Goal: Information Seeking & Learning: Check status

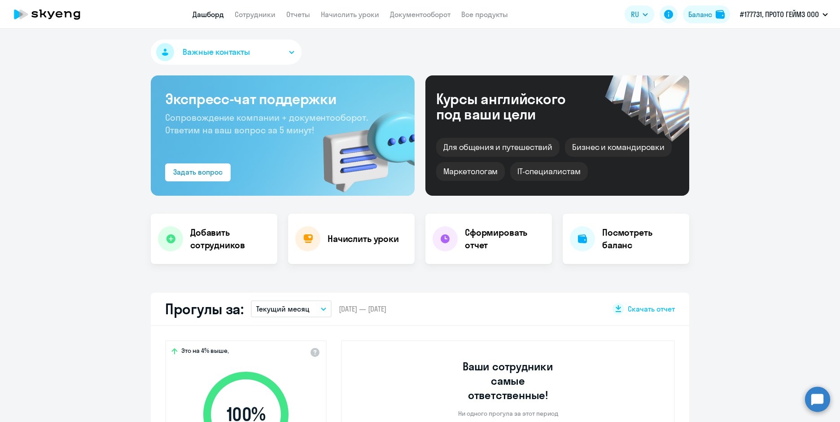
select select "30"
click at [449, 235] on div at bounding box center [444, 238] width 25 height 25
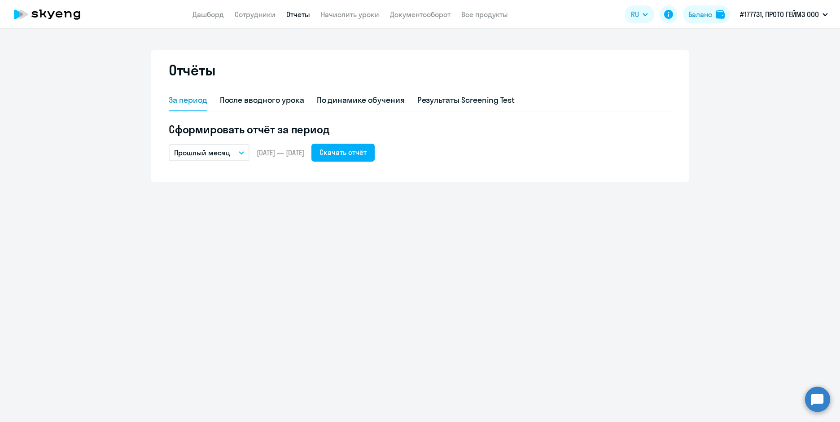
click at [242, 151] on icon "button" at bounding box center [241, 152] width 5 height 3
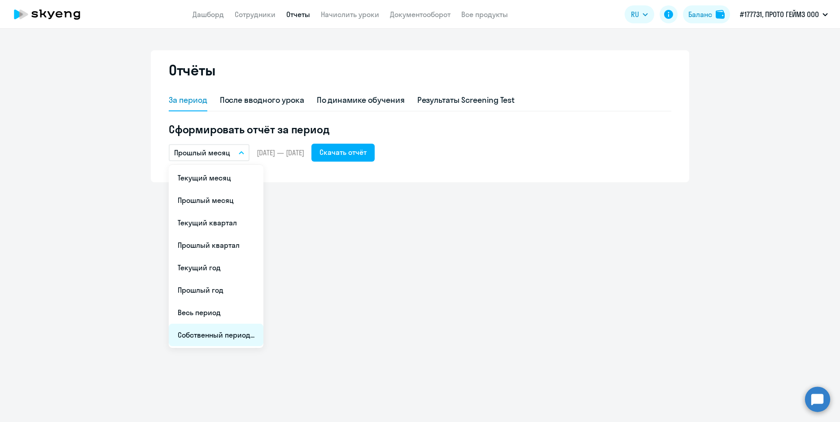
drag, startPoint x: 221, startPoint y: 331, endPoint x: 220, endPoint y: 327, distance: 5.0
click at [220, 327] on li "Собственный период..." at bounding box center [216, 334] width 95 height 22
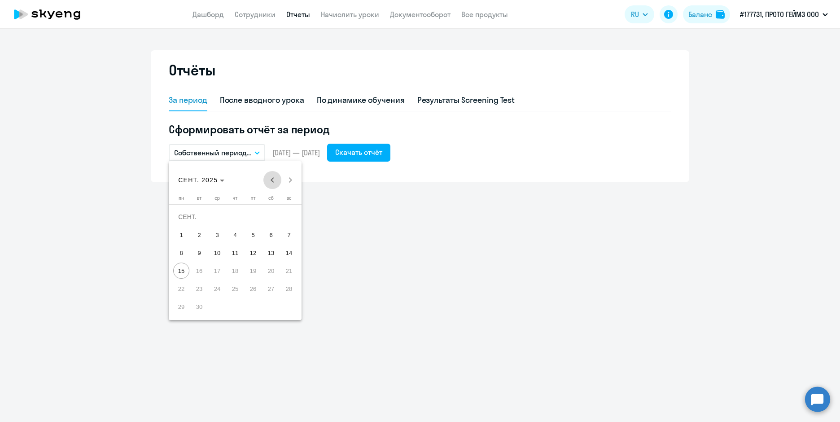
click at [272, 183] on span "Previous month" at bounding box center [272, 180] width 18 height 18
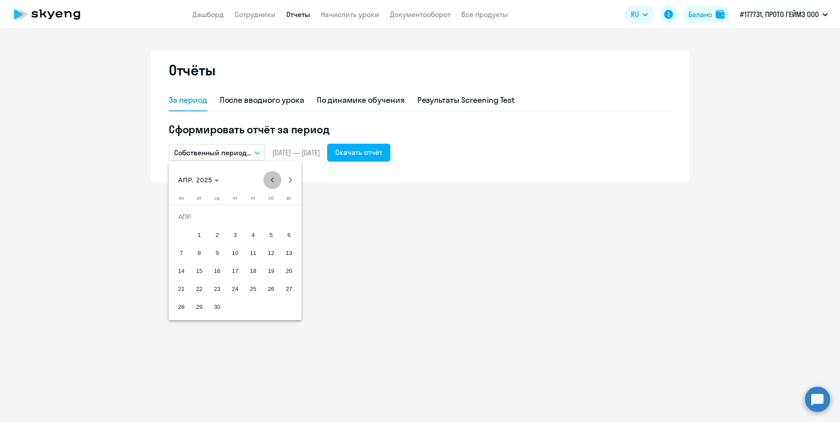
click at [272, 183] on span "Previous month" at bounding box center [272, 180] width 18 height 18
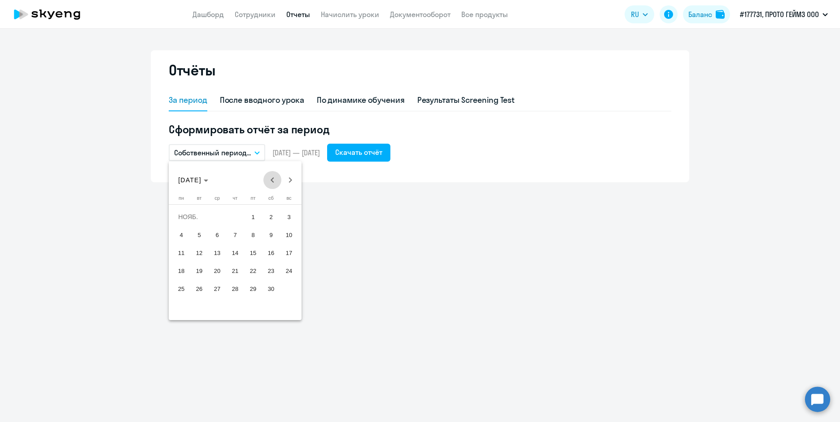
click at [272, 183] on span "Previous month" at bounding box center [272, 180] width 18 height 18
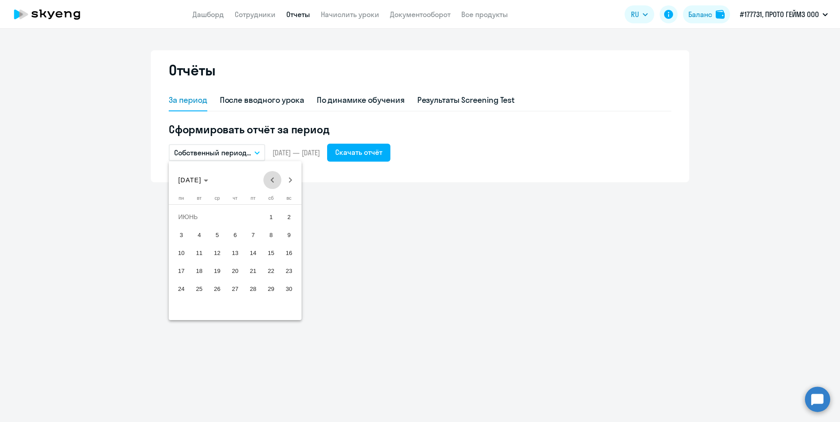
click at [272, 183] on span "Previous month" at bounding box center [272, 180] width 18 height 18
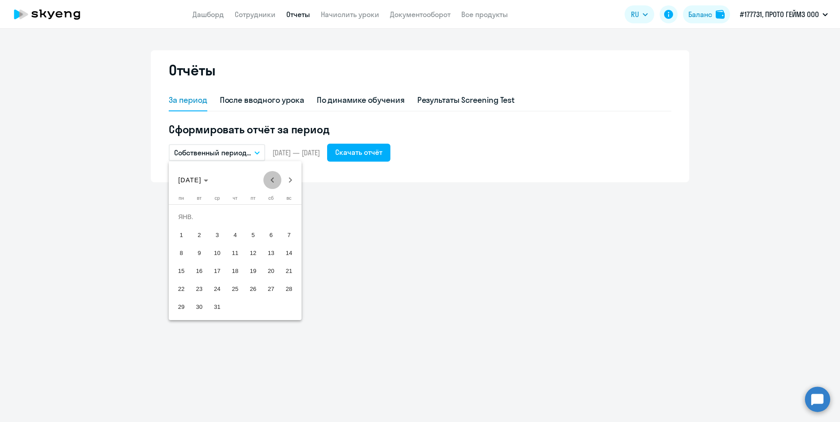
click at [272, 183] on span "Previous month" at bounding box center [272, 180] width 18 height 18
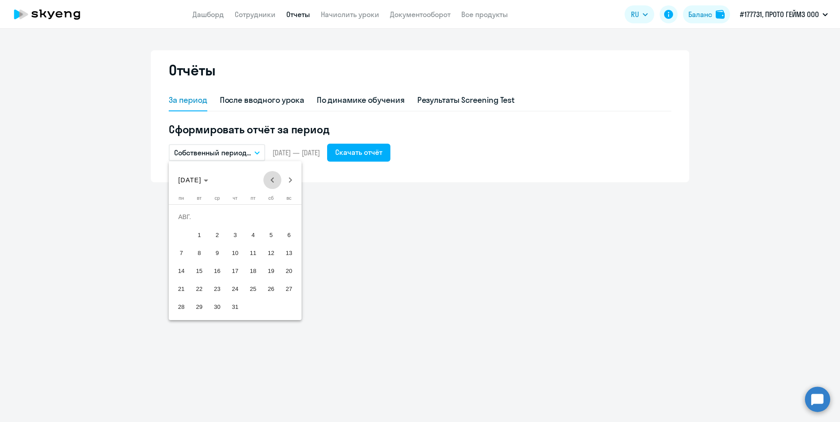
click at [272, 183] on span "Previous month" at bounding box center [272, 180] width 18 height 18
click at [272, 183] on div "[DATE] [DATE]" at bounding box center [235, 180] width 128 height 18
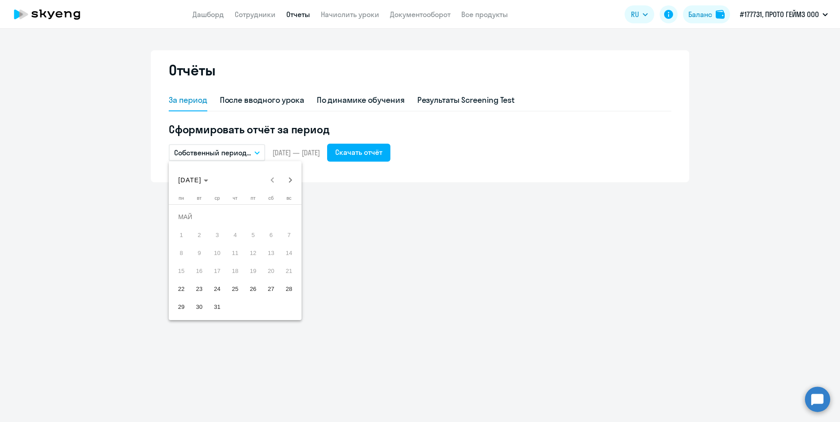
click at [272, 179] on div "[DATE] [DATE]" at bounding box center [235, 180] width 128 height 18
click at [179, 290] on span "22" at bounding box center [181, 288] width 16 height 16
click at [292, 183] on span "Next month" at bounding box center [290, 180] width 18 height 18
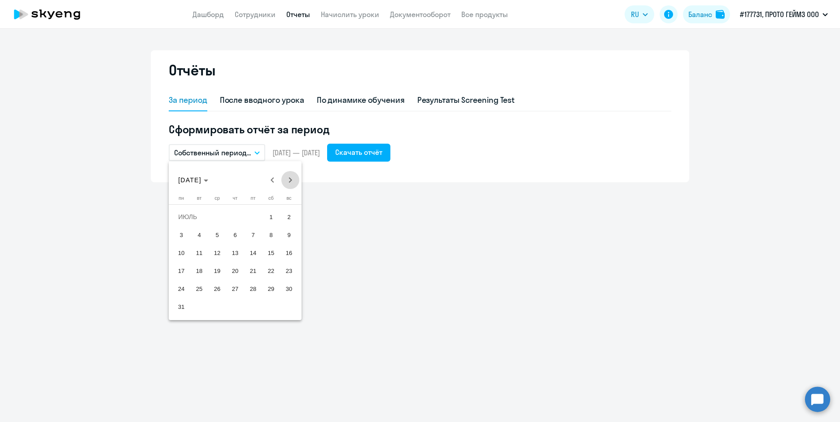
click at [292, 183] on span "Next month" at bounding box center [290, 180] width 18 height 18
click at [286, 289] on span "31" at bounding box center [289, 288] width 16 height 16
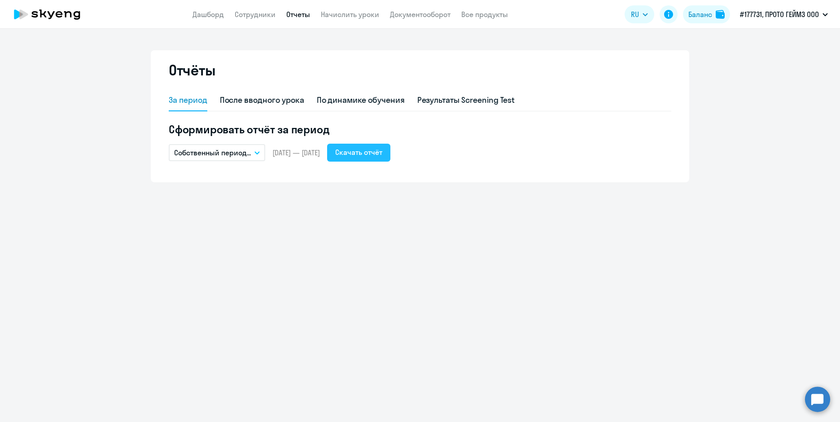
click at [382, 156] on div "Скачать отчёт" at bounding box center [358, 152] width 47 height 11
click at [262, 11] on link "Сотрудники" at bounding box center [255, 14] width 41 height 9
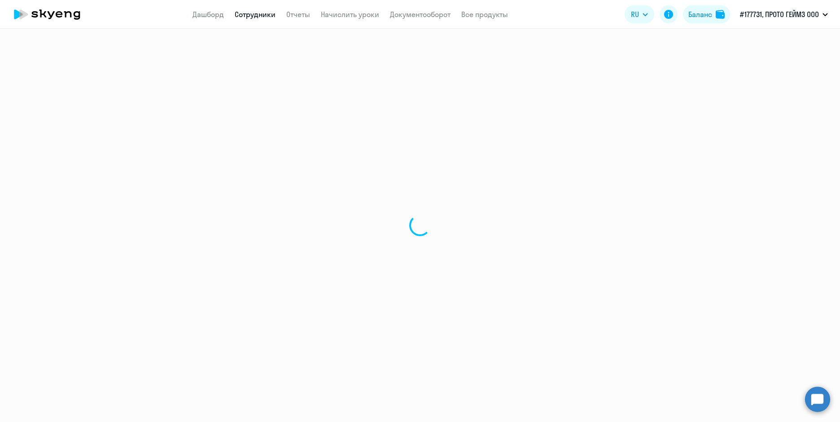
select select "30"
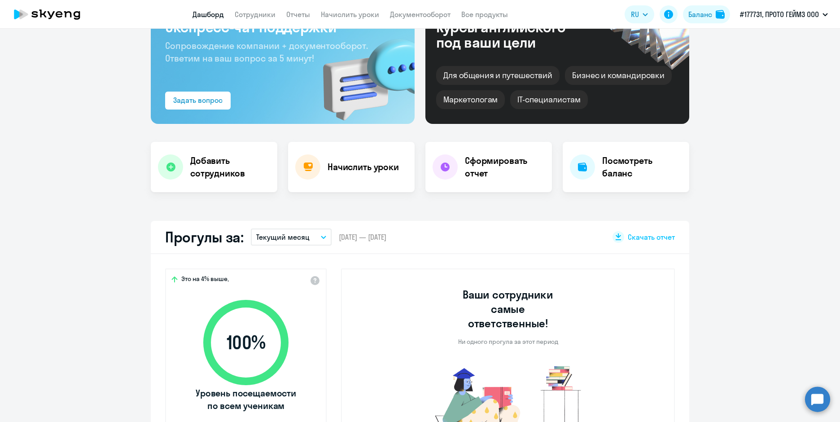
select select "30"
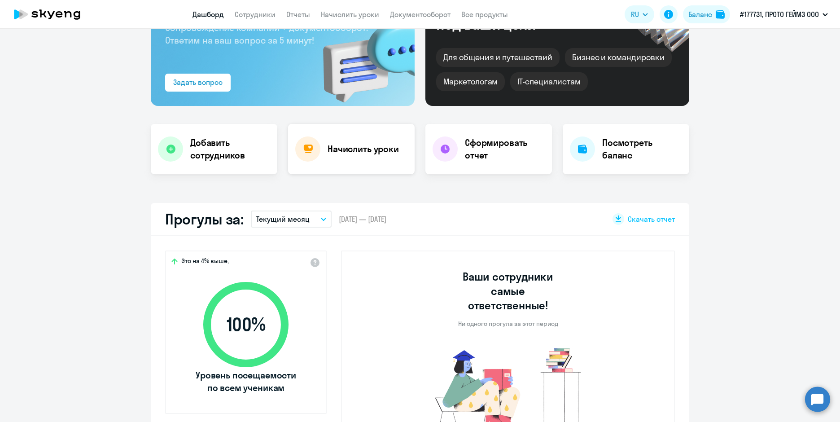
click at [338, 149] on h4 "Начислить уроки" at bounding box center [362, 149] width 71 height 13
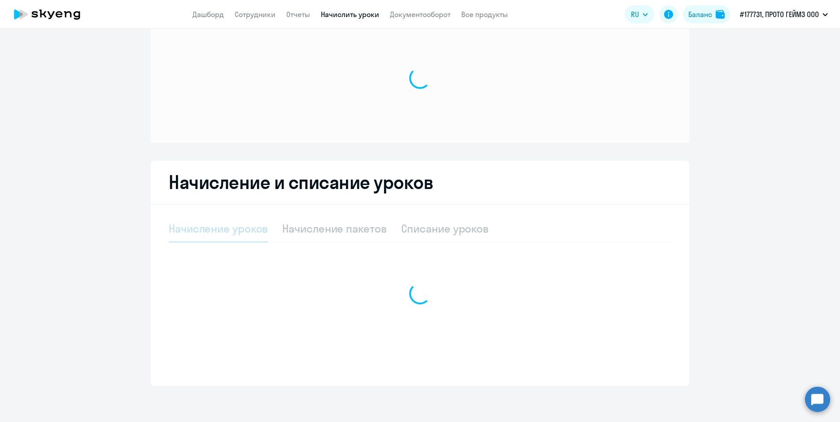
scroll to position [29, 0]
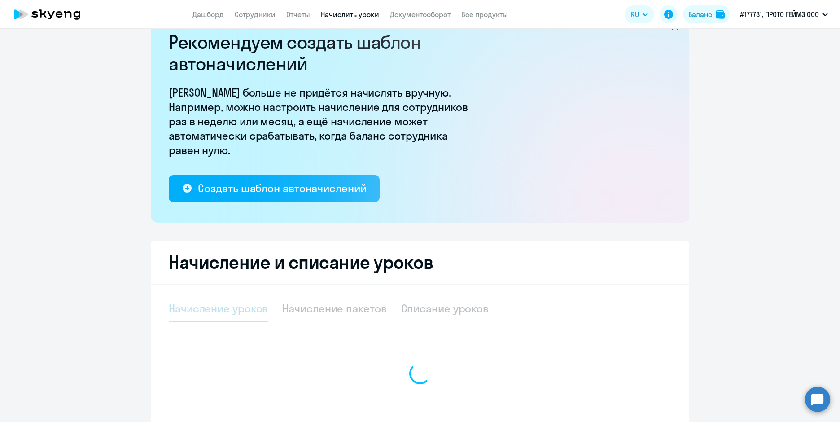
select select "10"
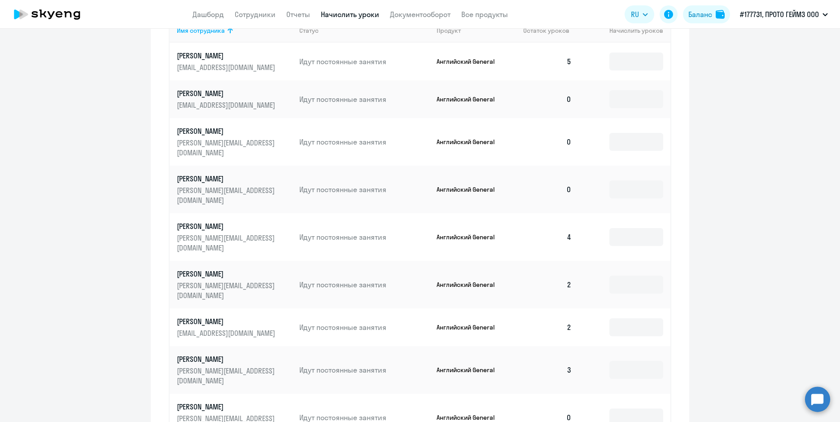
scroll to position [504, 0]
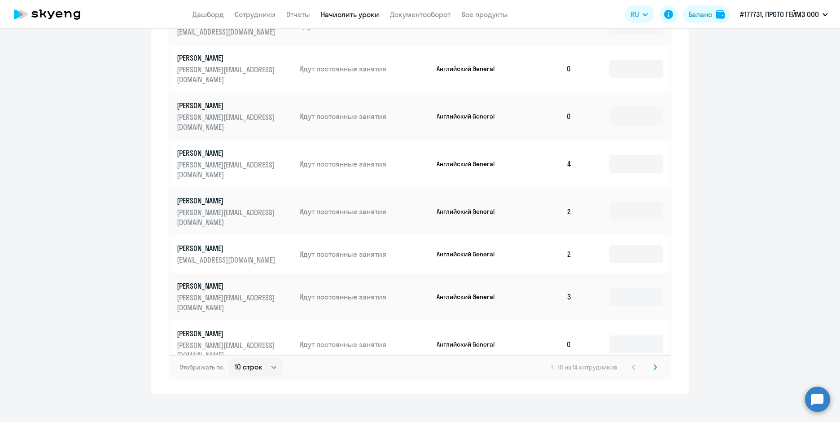
click at [650, 362] on svg-icon at bounding box center [655, 367] width 11 height 11
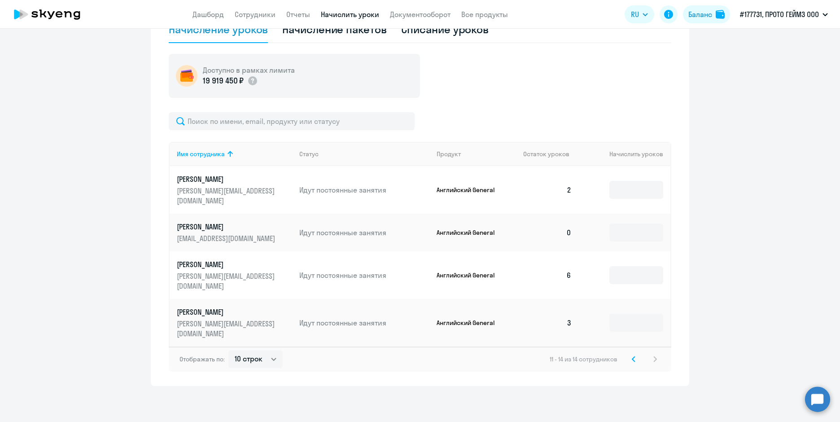
scroll to position [278, 0]
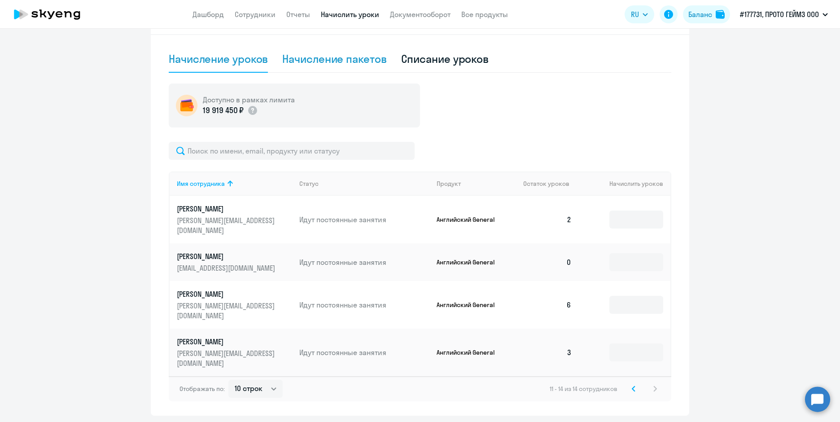
click at [359, 57] on div "Начисление пакетов" at bounding box center [334, 59] width 104 height 14
select select "10"
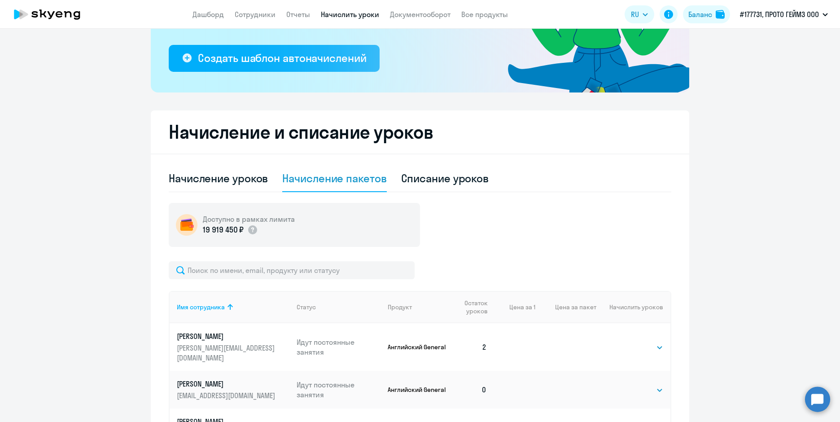
scroll to position [152, 0]
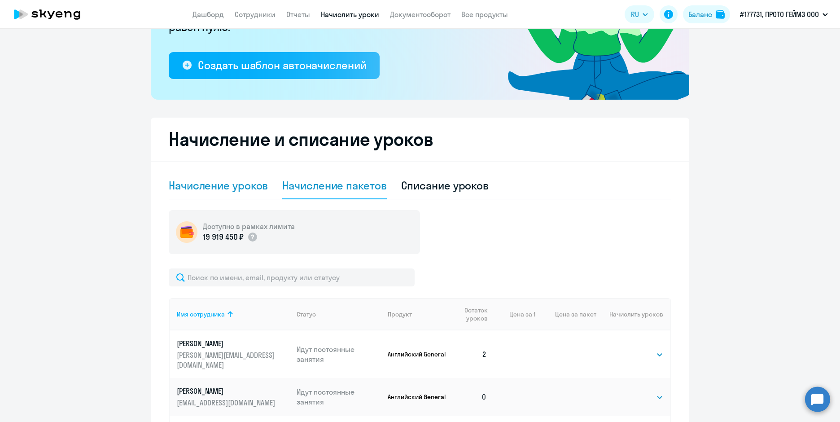
click at [214, 184] on div "Начисление уроков" at bounding box center [218, 185] width 99 height 14
select select "10"
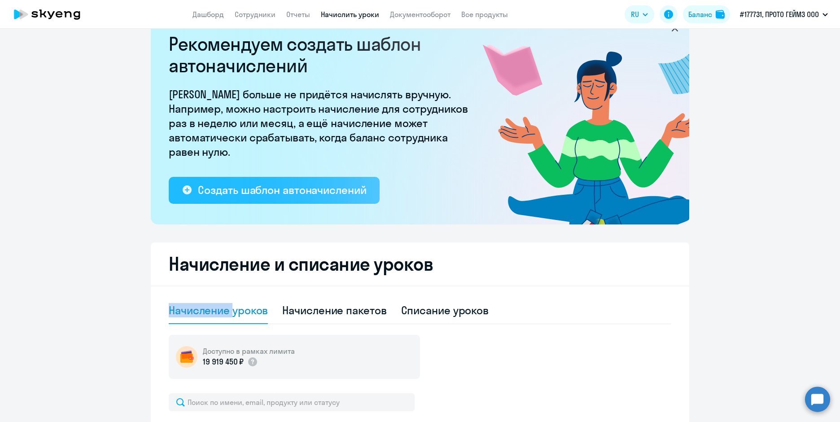
scroll to position [0, 0]
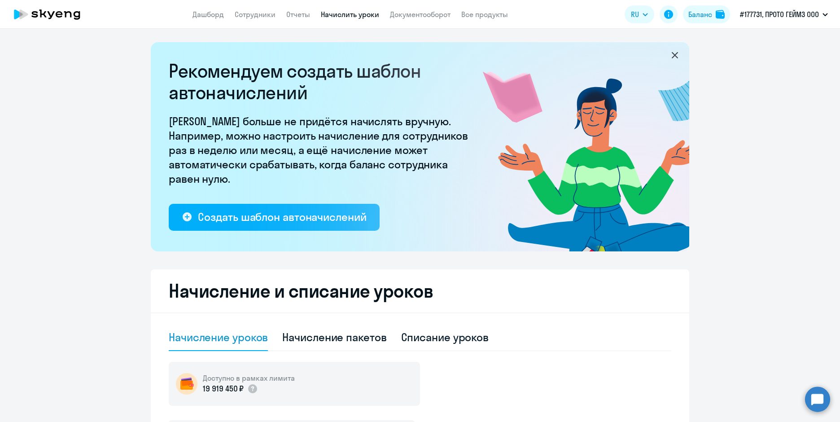
click at [672, 55] on icon at bounding box center [674, 55] width 6 height 6
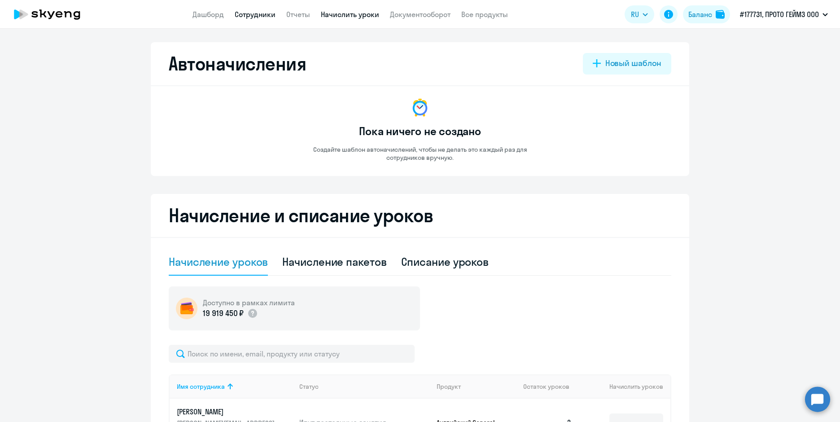
click at [260, 11] on link "Сотрудники" at bounding box center [255, 14] width 41 height 9
select select "30"
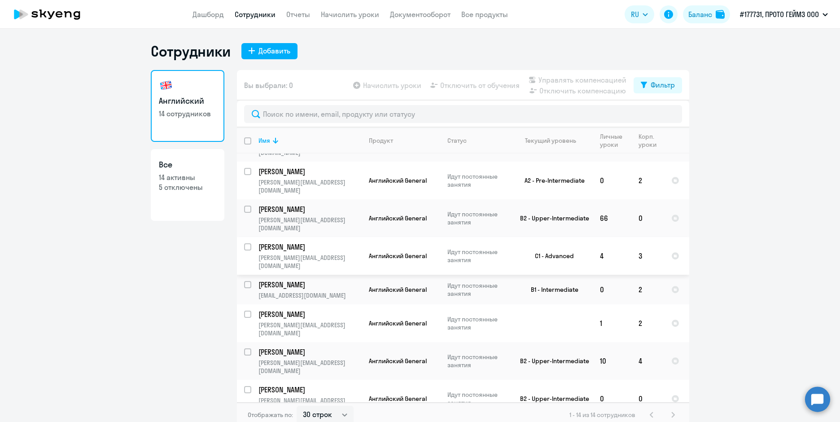
scroll to position [166, 0]
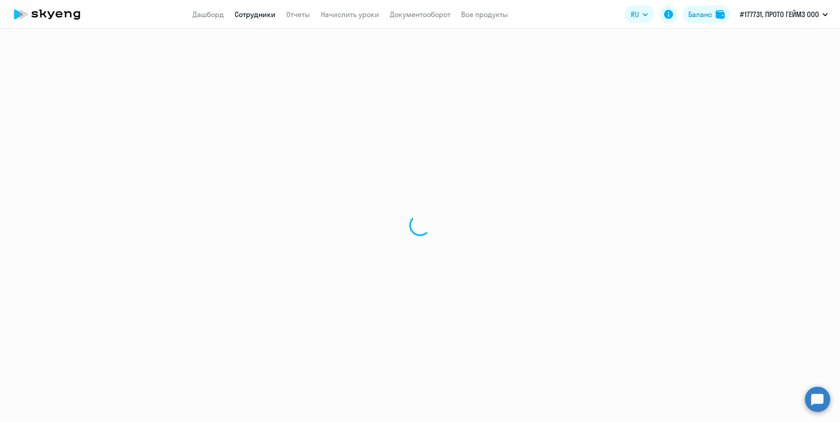
select select "english"
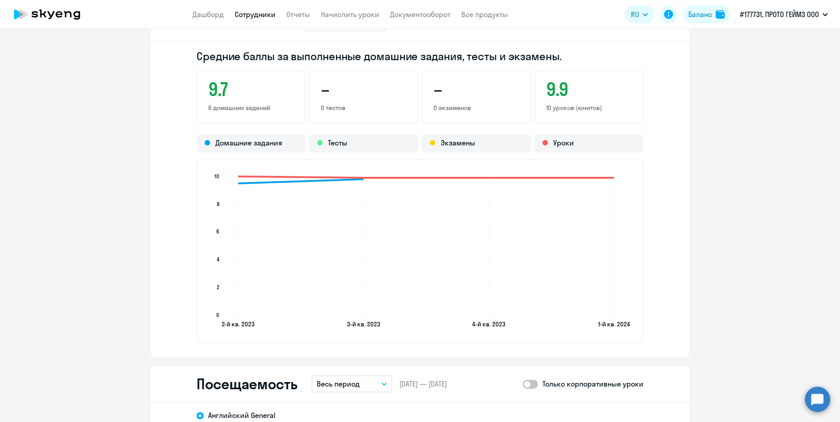
scroll to position [538, 0]
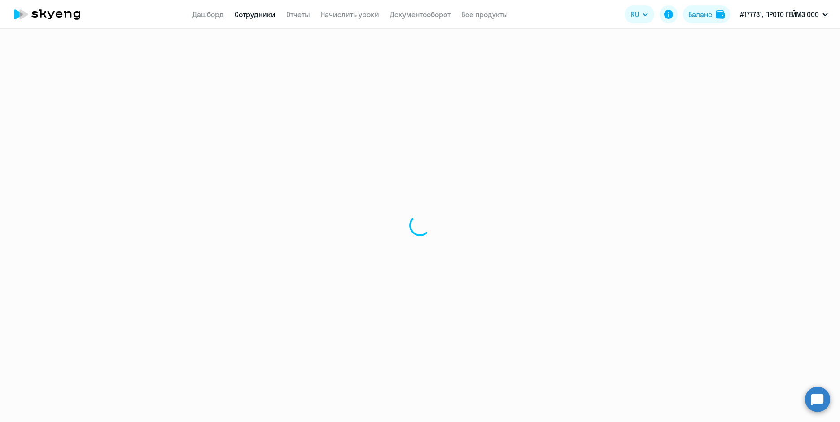
select select "30"
